Goal: Task Accomplishment & Management: Complete application form

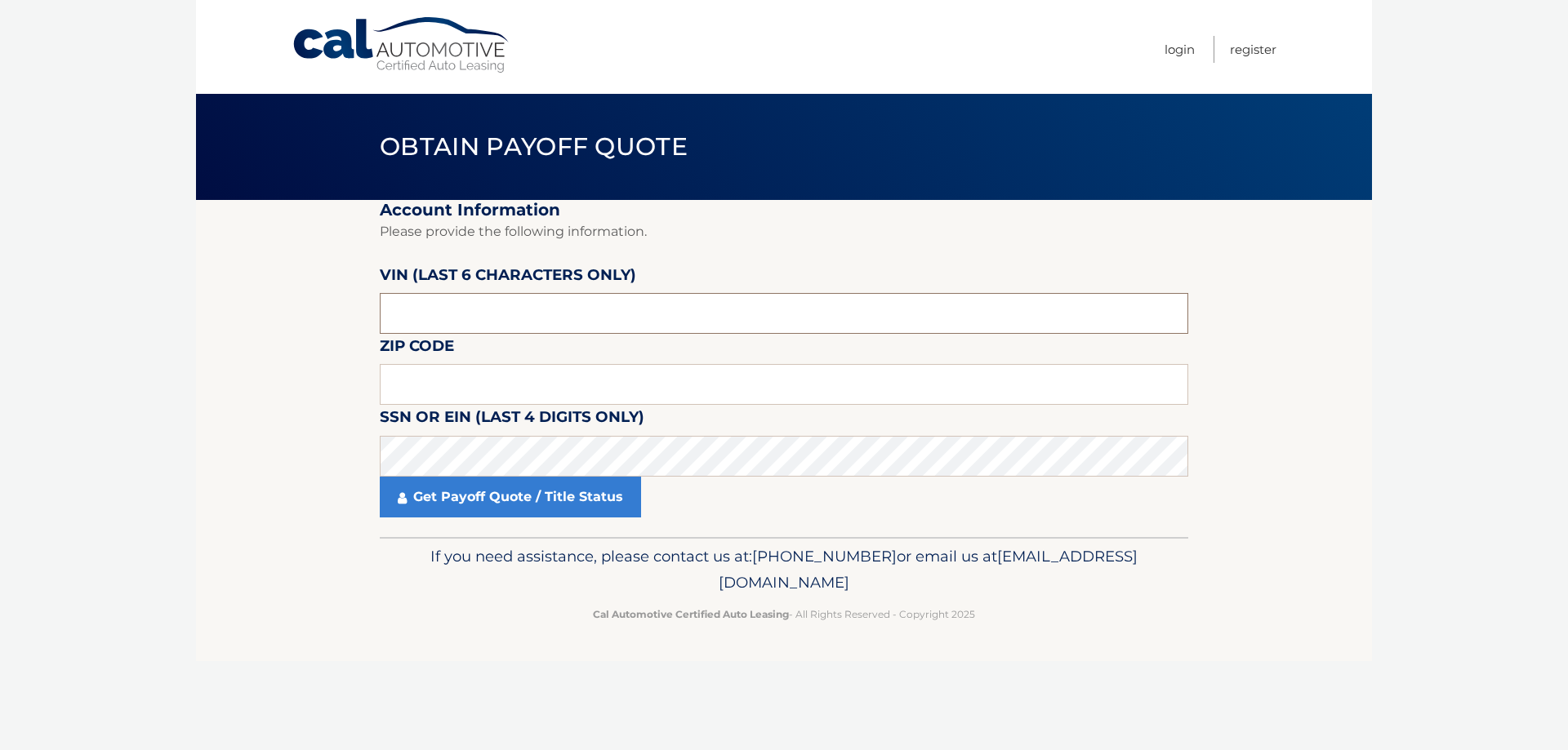
click at [400, 318] on input "text" at bounding box center [784, 313] width 808 height 40
type input "004719"
click at [444, 385] on input "text" at bounding box center [784, 385] width 808 height 40
type input "07039"
click at [603, 489] on link "Get Payoff Quote / Title Status" at bounding box center [511, 497] width 262 height 40
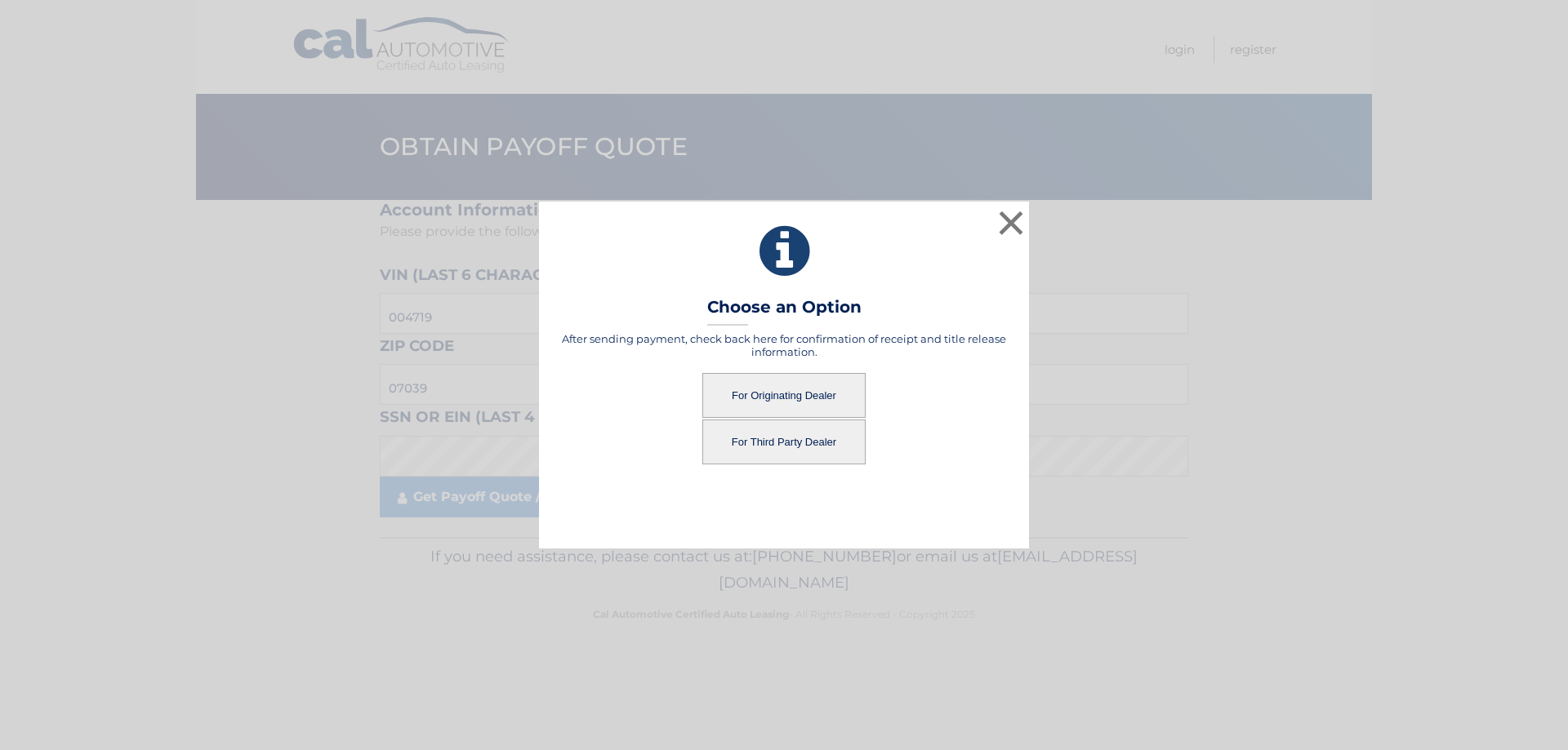
click at [797, 393] on button "For Originating Dealer" at bounding box center [784, 395] width 164 height 45
click at [830, 389] on button "For Originating Dealer" at bounding box center [784, 395] width 164 height 45
